Goal: Navigation & Orientation: Find specific page/section

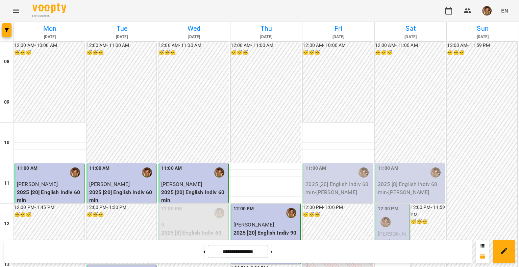
scroll to position [406, 0]
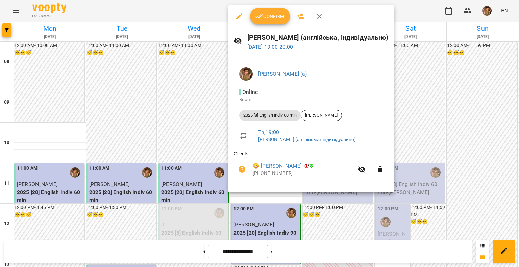
click at [268, 15] on span "Confirm" at bounding box center [270, 16] width 29 height 8
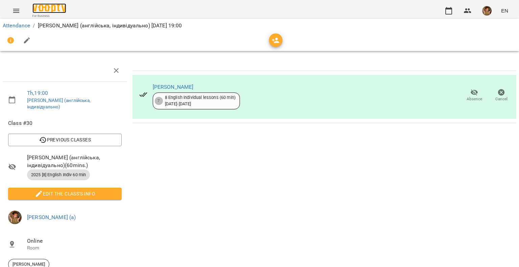
click at [43, 9] on img at bounding box center [49, 8] width 34 height 10
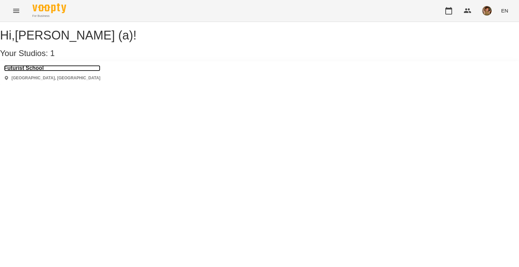
click at [38, 71] on h3 "Futurist School" at bounding box center [52, 68] width 96 height 6
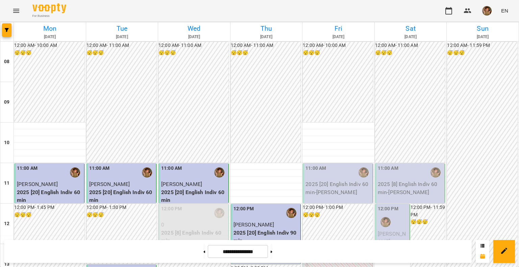
scroll to position [338, 0]
click at [491, 12] on img "button" at bounding box center [486, 10] width 9 height 9
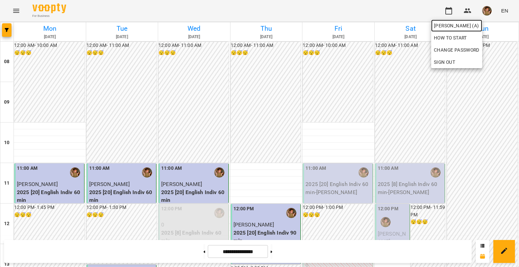
click at [457, 24] on span "[PERSON_NAME] (а)" at bounding box center [457, 26] width 46 height 8
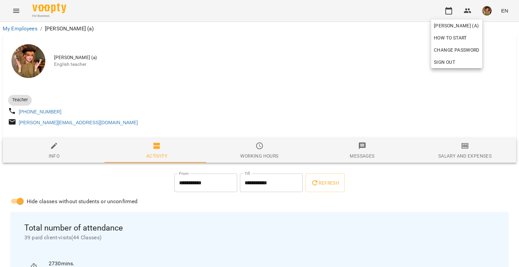
click at [39, 6] on div at bounding box center [259, 133] width 519 height 267
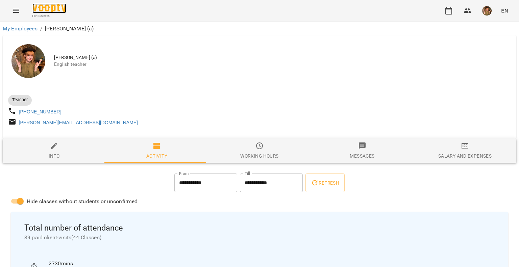
click at [47, 10] on img at bounding box center [49, 8] width 34 height 10
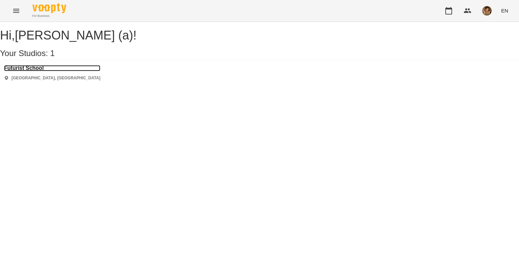
click at [27, 71] on h3 "Futurist School" at bounding box center [52, 68] width 96 height 6
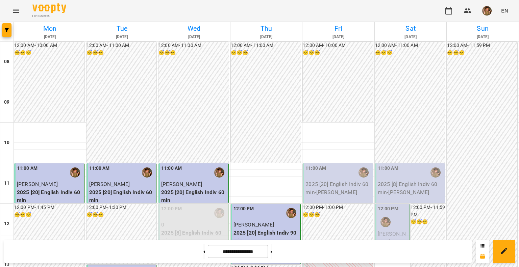
scroll to position [413, 0]
